Goal: Check status: Check status

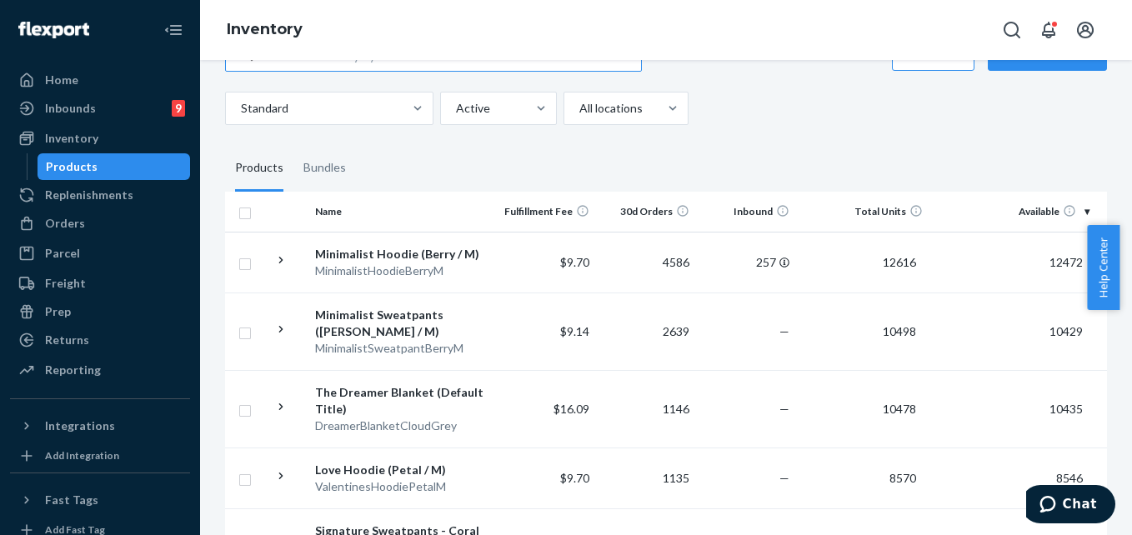
scroll to position [333, 0]
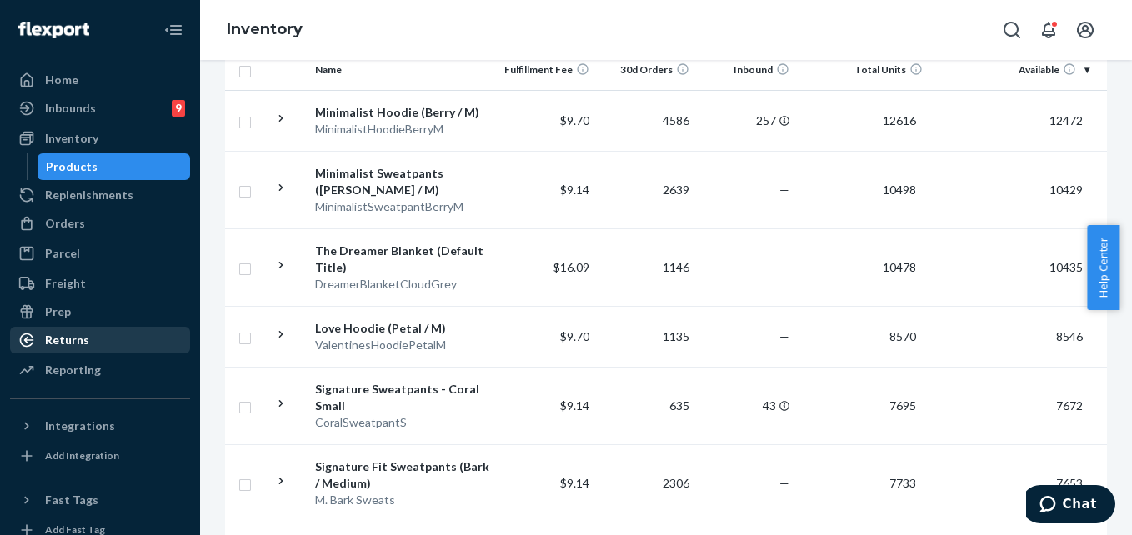
click at [42, 334] on div at bounding box center [31, 340] width 27 height 17
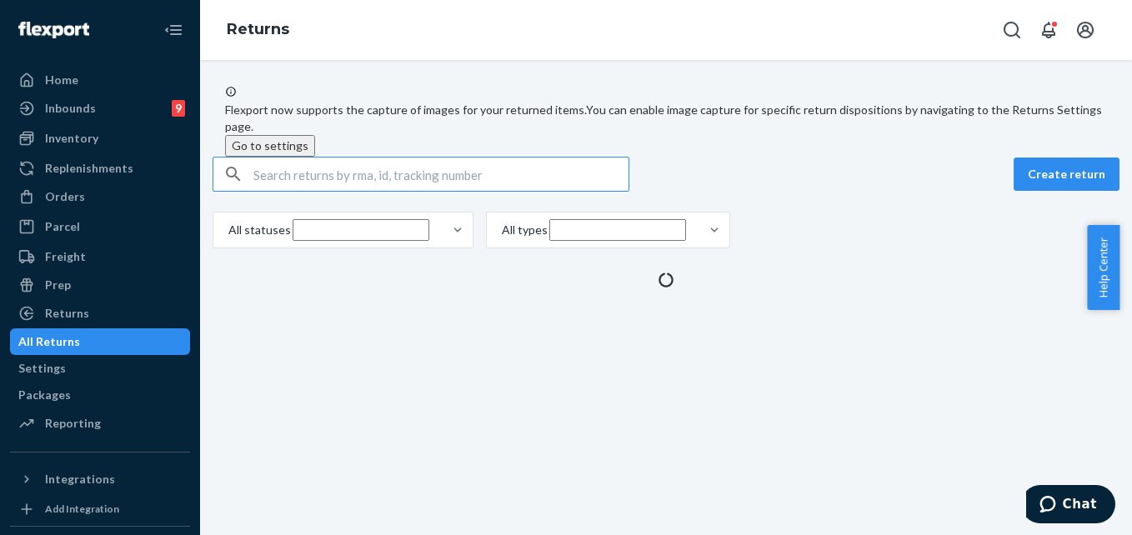
click at [317, 191] on input "text" at bounding box center [440, 173] width 375 height 33
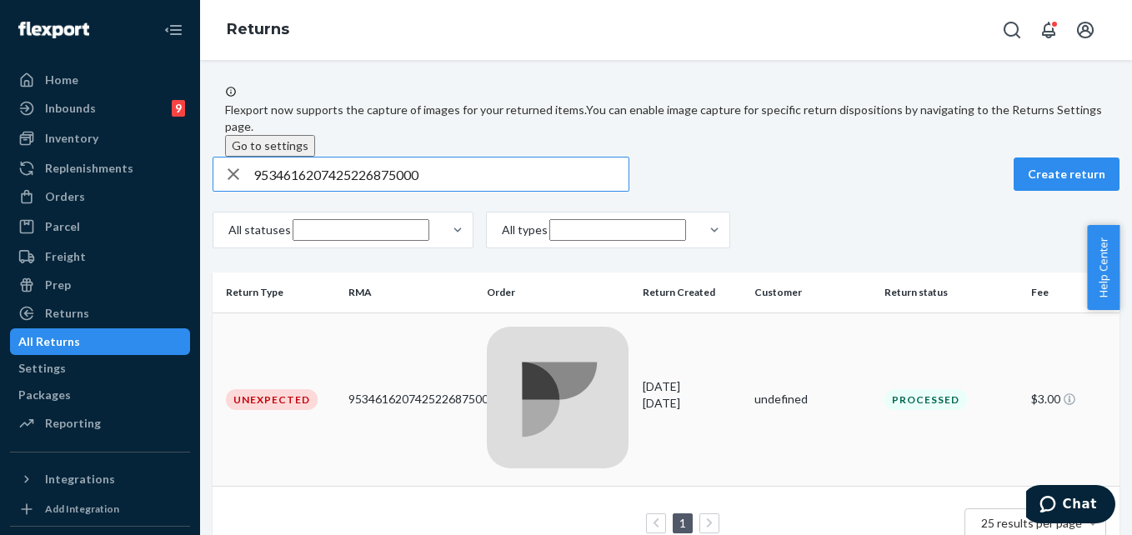
type input "9534616207425226875000"
click at [549, 343] on div at bounding box center [558, 400] width 142 height 147
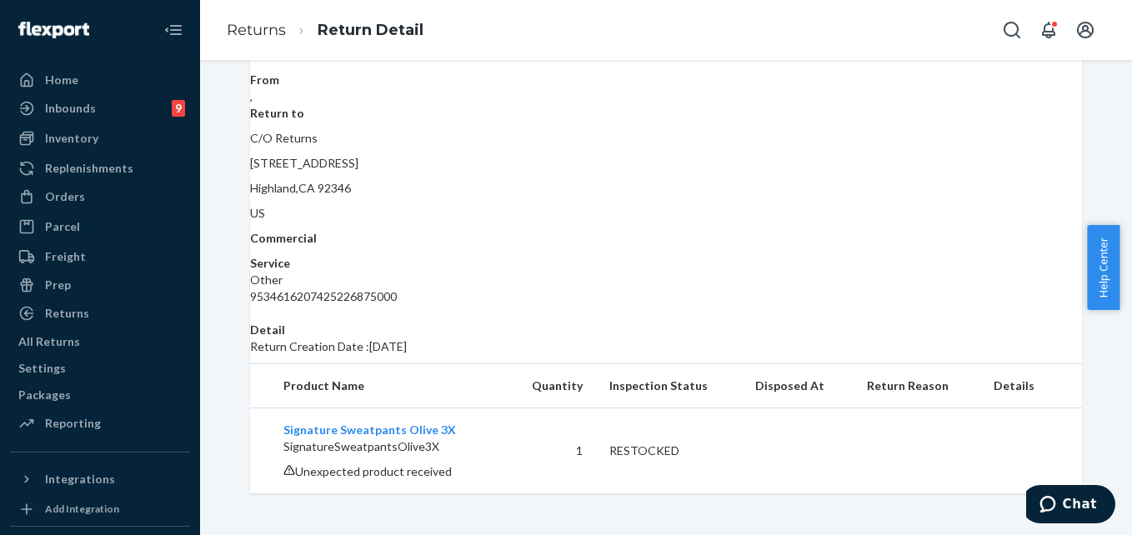
scroll to position [147, 0]
drag, startPoint x: 827, startPoint y: 252, endPoint x: 660, endPoint y: 248, distance: 166.7
click at [660, 248] on dl "From , Return to C/O Returns [STREET_ADDRESS] Commercial Service Other 95346162…" at bounding box center [666, 188] width 832 height 233
copy div "9534616207425226875000"
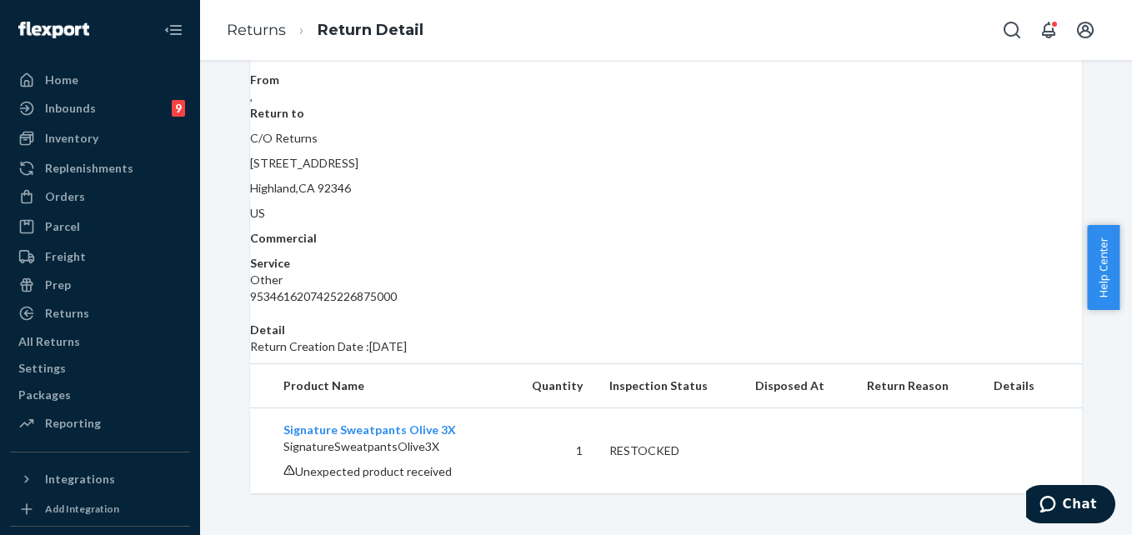
click at [810, 476] on td at bounding box center [798, 451] width 112 height 86
click at [258, 34] on link "Returns" at bounding box center [256, 30] width 59 height 18
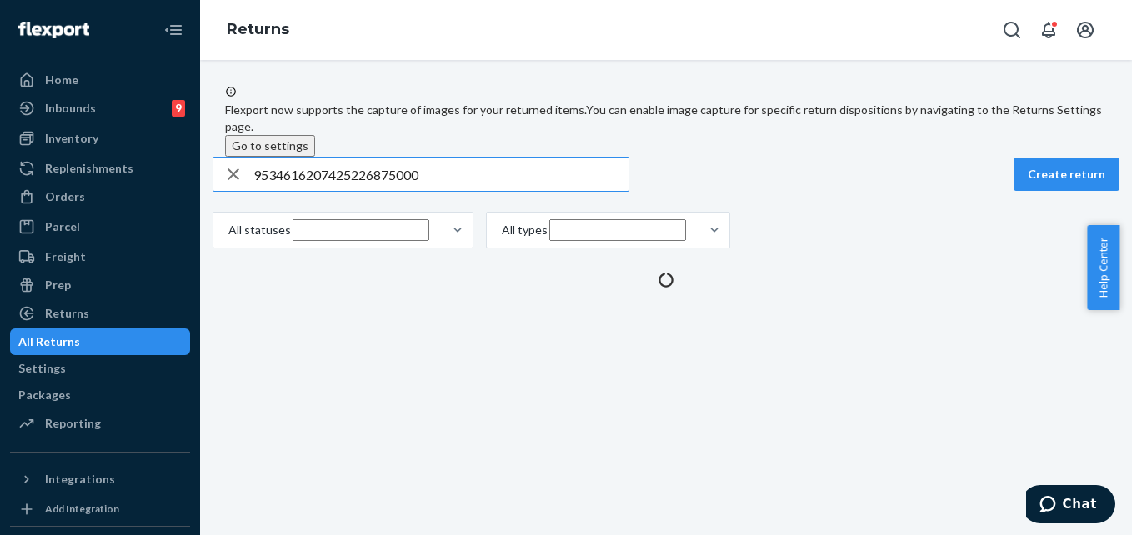
click at [337, 190] on input "9534616207425226875000" at bounding box center [440, 173] width 375 height 33
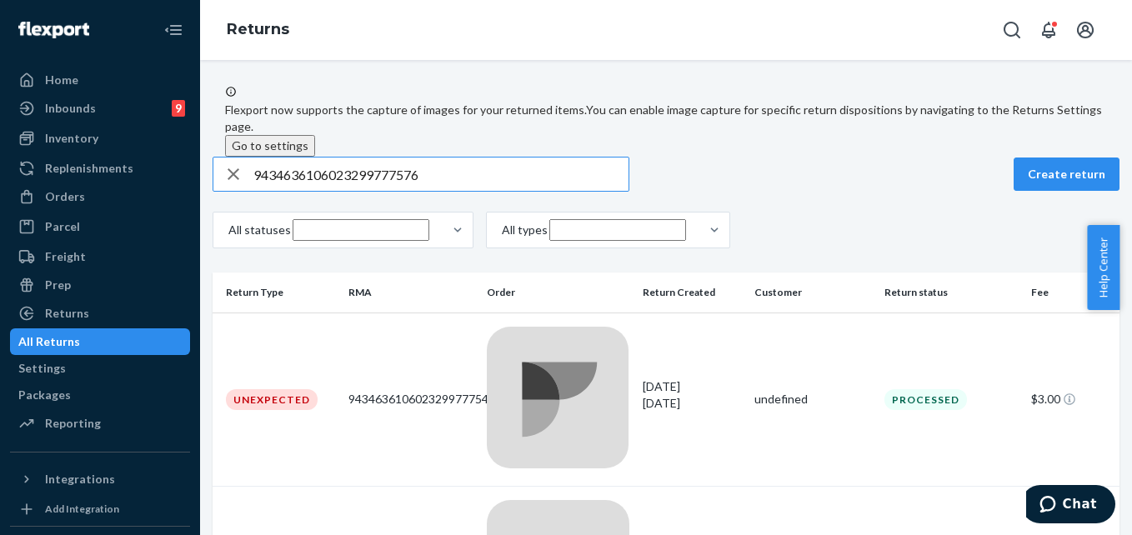
type input "9434636106023299777576"
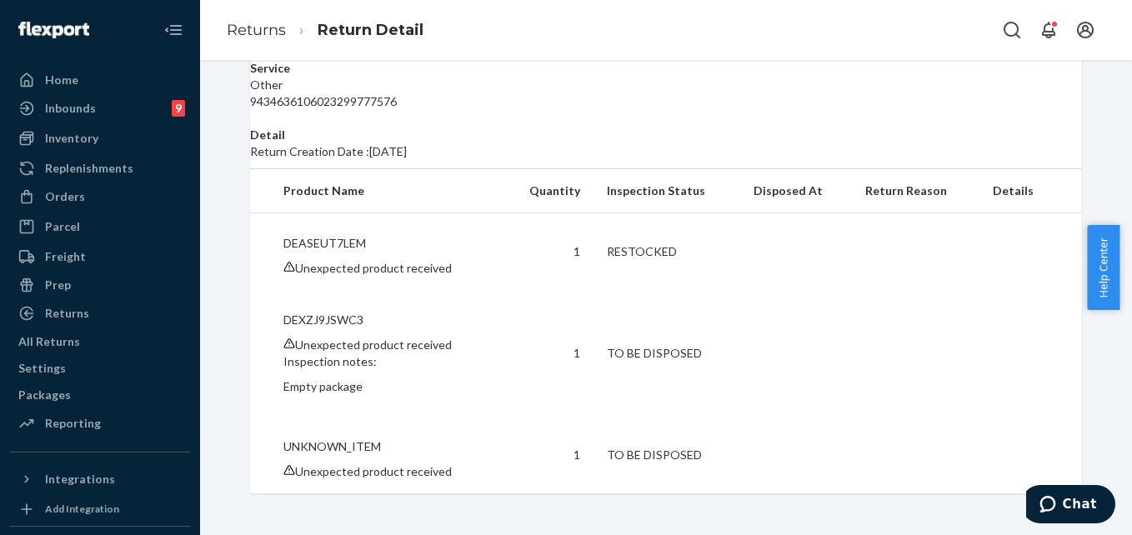
scroll to position [398, 0]
click at [236, 30] on link "Returns" at bounding box center [256, 30] width 59 height 18
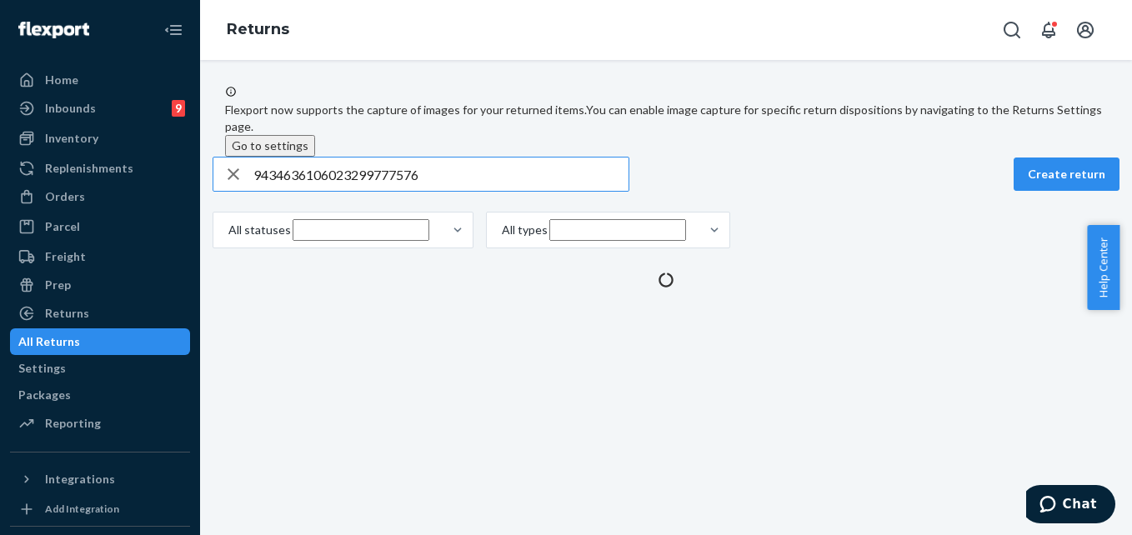
click at [366, 191] on input "9434636106023299777576" at bounding box center [440, 173] width 375 height 33
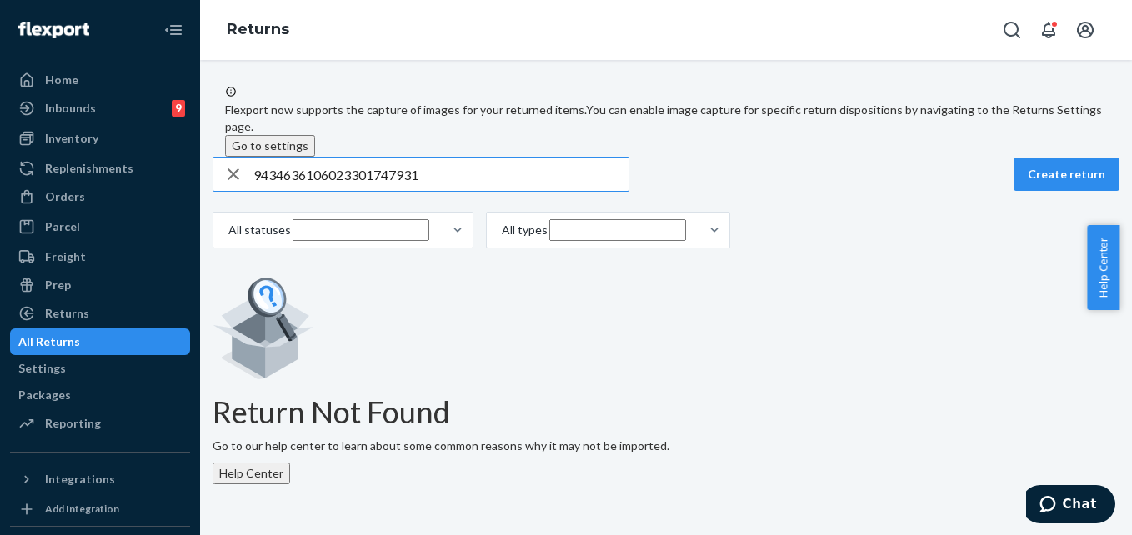
type input "9434636106023301747931"
click at [490, 191] on input "9434636106023301747931" at bounding box center [440, 173] width 375 height 33
click at [65, 194] on div "Orders" at bounding box center [65, 196] width 40 height 17
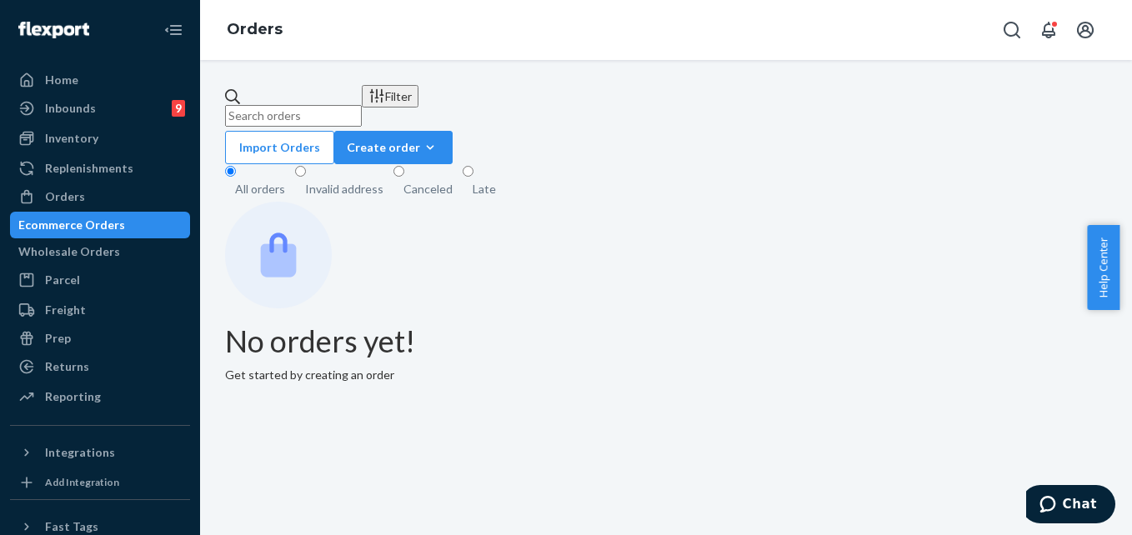
click at [342, 111] on input "text" at bounding box center [293, 116] width 137 height 22
paste input "254749796"
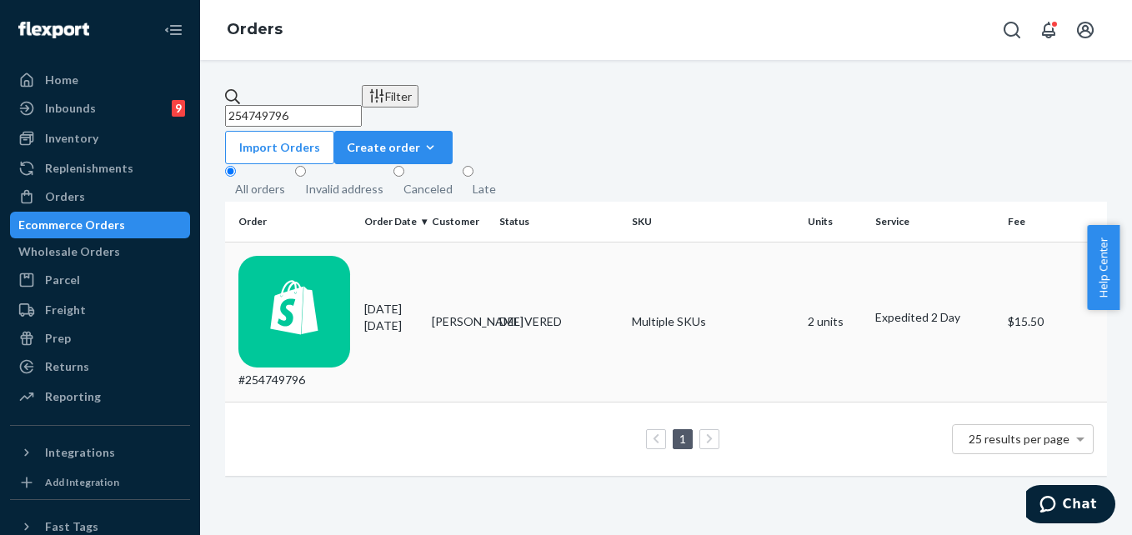
type input "254749796"
click at [760, 263] on td "Multiple SKUs" at bounding box center [713, 322] width 177 height 161
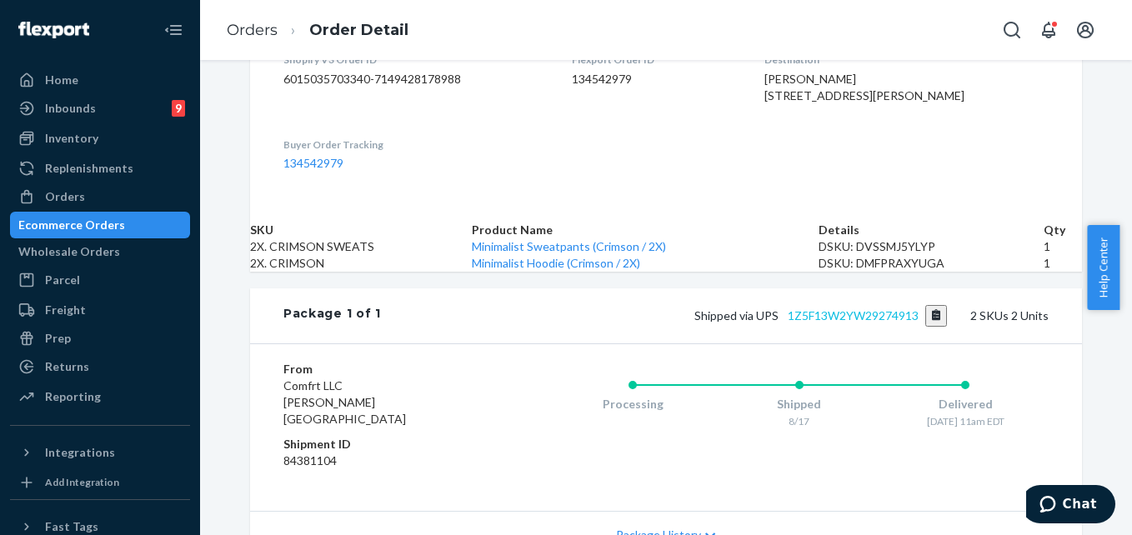
scroll to position [500, 0]
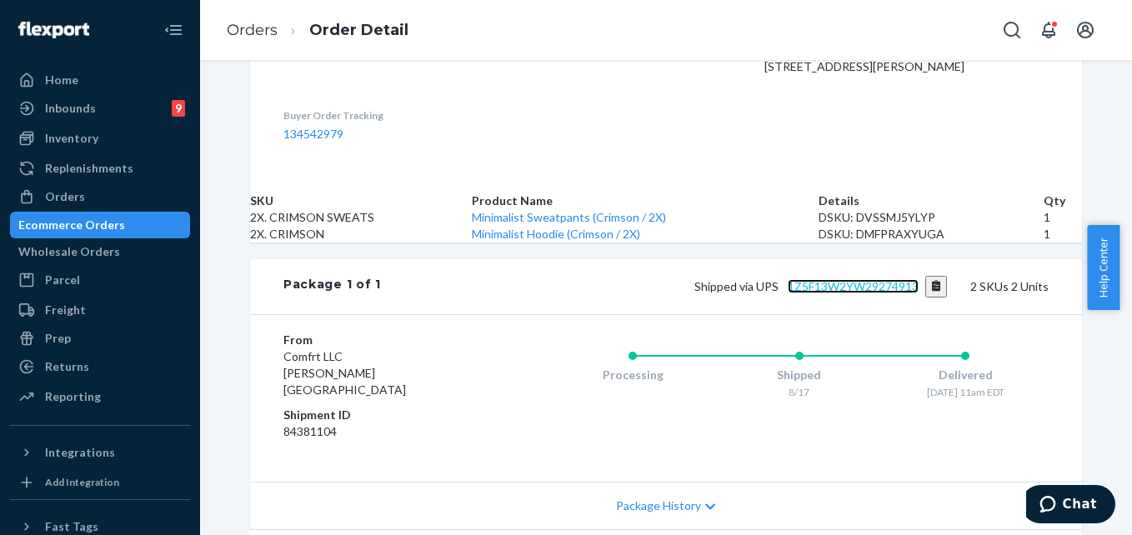
click at [837, 293] on link "1Z5F13W2YW29274913" at bounding box center [852, 286] width 131 height 14
click at [826, 293] on link "1Z5F13W2YW29274913" at bounding box center [852, 286] width 131 height 14
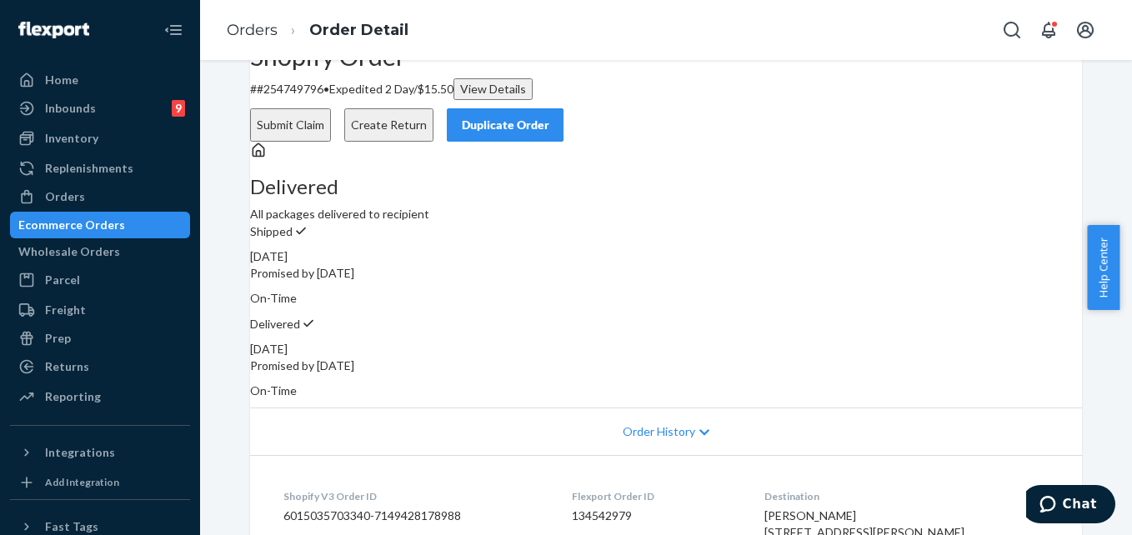
scroll to position [0, 0]
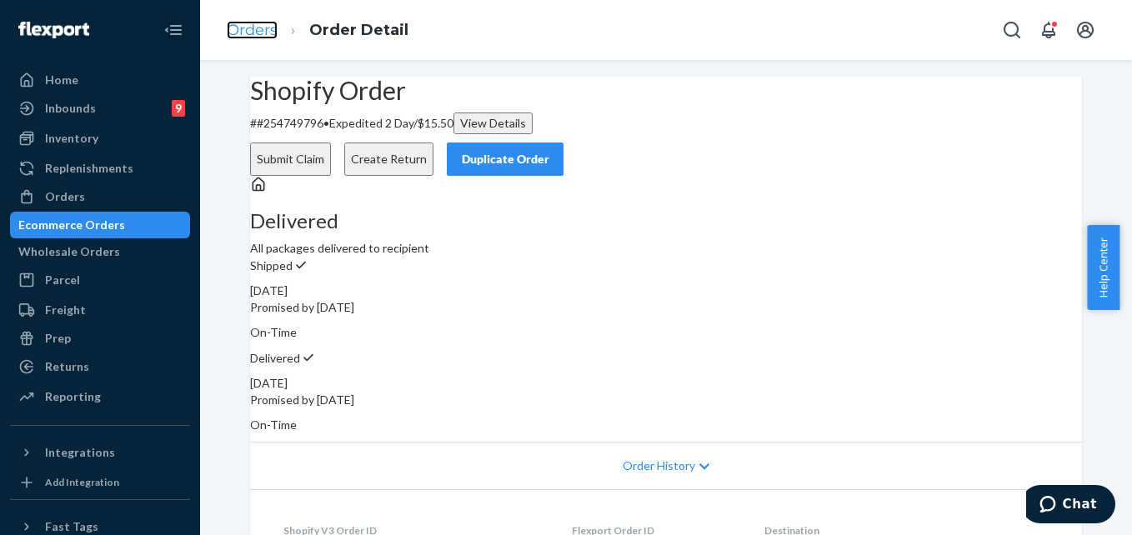
click at [247, 34] on link "Orders" at bounding box center [252, 30] width 51 height 18
